Goal: Navigation & Orientation: Find specific page/section

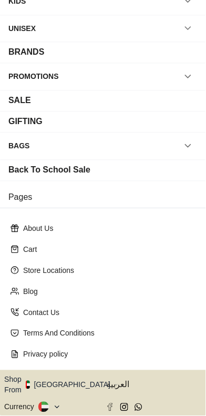
scroll to position [127, 0]
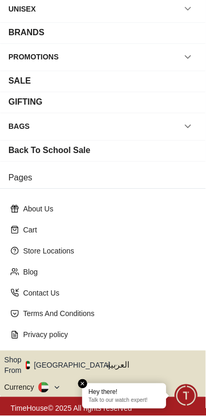
click at [86, 382] on div "Currency" at bounding box center [52, 387] width 96 height 11
click at [84, 385] on em "Close tooltip" at bounding box center [82, 383] width 9 height 9
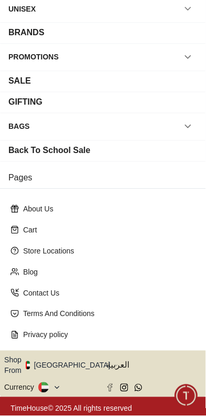
click at [60, 384] on icon at bounding box center [57, 388] width 8 height 8
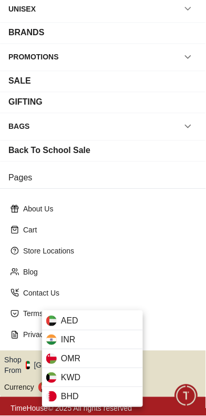
scroll to position [0, 0]
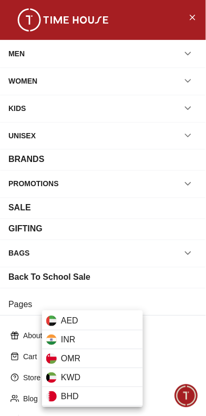
click at [114, 311] on div "AED INR OMR KWD BHD" at bounding box center [92, 358] width 101 height 97
click at [111, 316] on div "AED" at bounding box center [92, 321] width 101 height 19
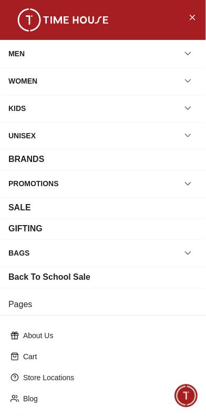
scroll to position [127, 0]
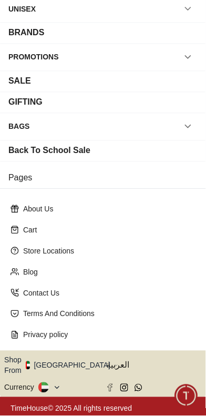
click at [87, 356] on button "Shop From [GEOGRAPHIC_DATA]" at bounding box center [61, 365] width 114 height 21
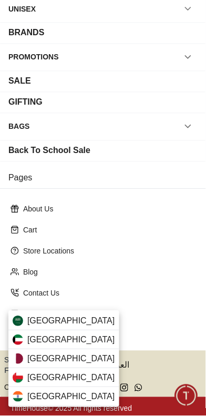
click at [92, 319] on div "[GEOGRAPHIC_DATA]" at bounding box center [63, 321] width 111 height 19
